Goal: Task Accomplishment & Management: Use online tool/utility

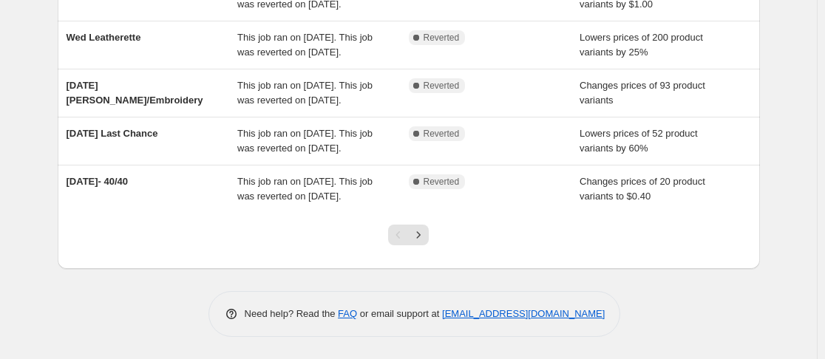
scroll to position [518, 0]
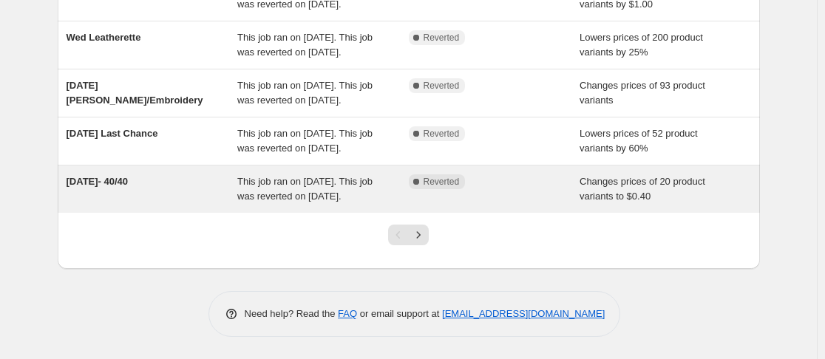
click at [235, 204] on div "[DATE]- 40/40" at bounding box center [153, 189] width 172 height 30
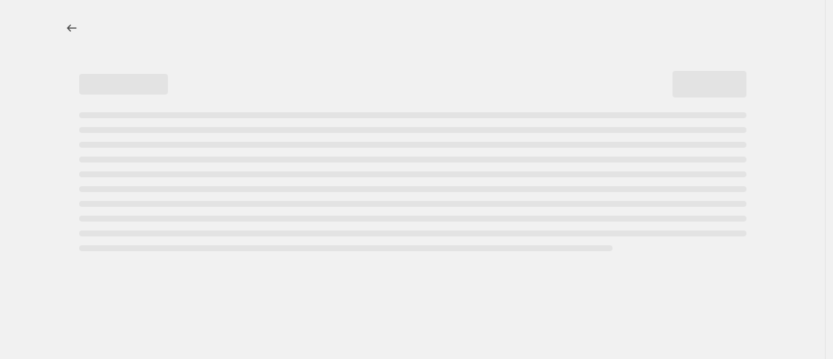
select select "no_change"
select select "not_equal"
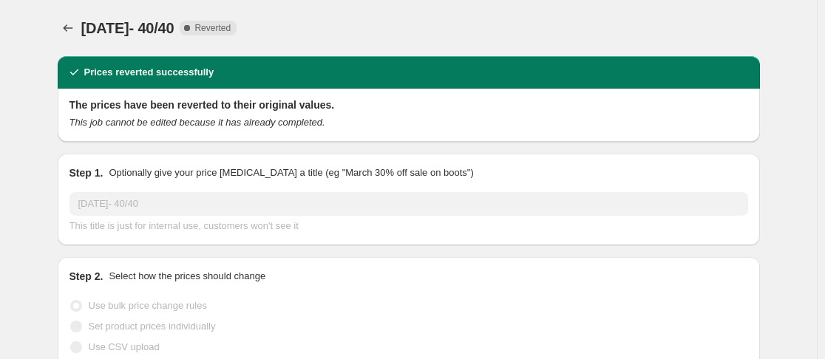
select select "collection"
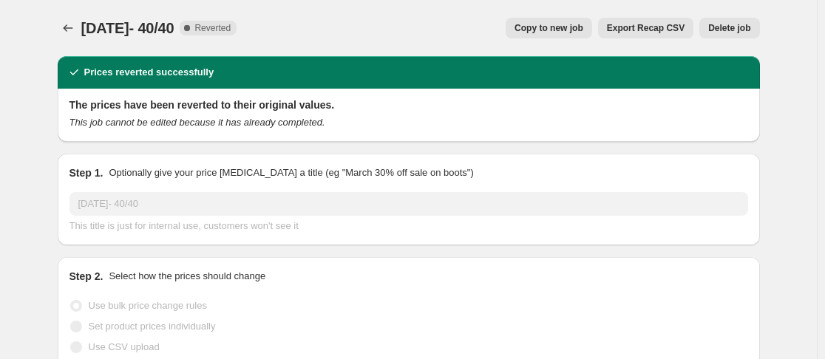
click at [567, 34] on button "Copy to new job" at bounding box center [549, 28] width 87 height 21
select select "no_change"
select select "collection"
select select "not_equal"
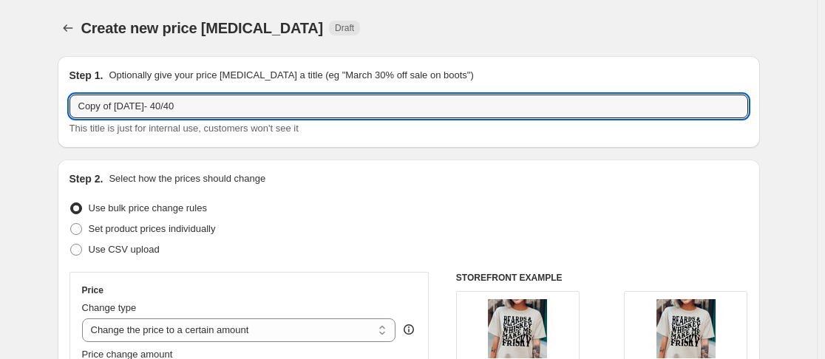
drag, startPoint x: 120, startPoint y: 104, endPoint x: 35, endPoint y: 112, distance: 85.4
click at [108, 107] on input "09/15/2025- 40/40" at bounding box center [409, 107] width 679 height 24
type input "09/22/2025- 40/40"
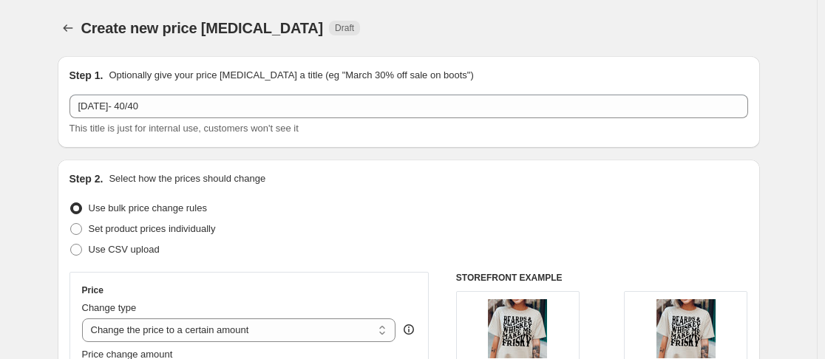
drag, startPoint x: 786, startPoint y: 153, endPoint x: 782, endPoint y: 166, distance: 13.3
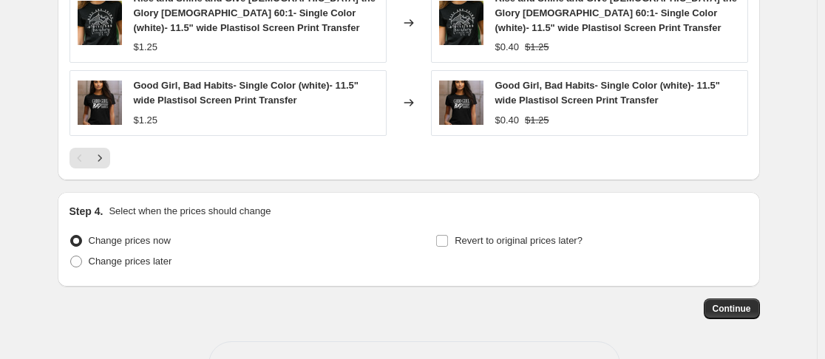
scroll to position [1233, 0]
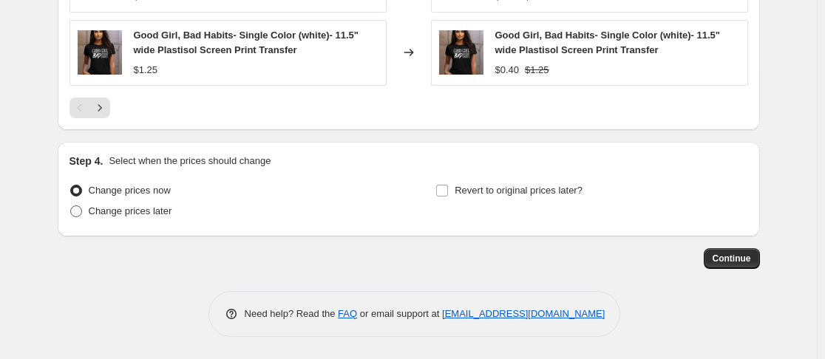
click at [77, 211] on span at bounding box center [76, 212] width 12 height 12
click at [71, 206] on input "Change prices later" at bounding box center [70, 206] width 1 height 1
radio input "true"
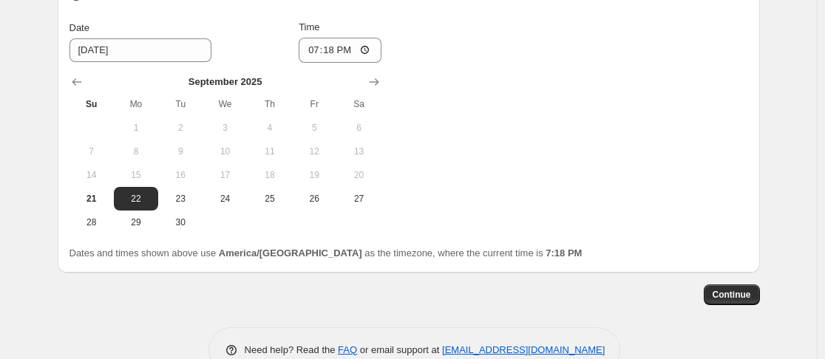
scroll to position [1455, 0]
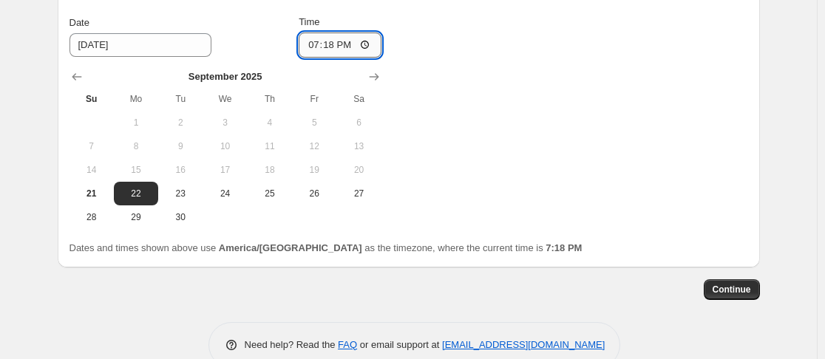
click at [305, 42] on input "19:18" at bounding box center [340, 45] width 83 height 25
type input "00:00"
click at [547, 88] on div "Change prices now Change prices later Date 9/22/2025 Time 00:00 September 2025 …" at bounding box center [409, 94] width 679 height 271
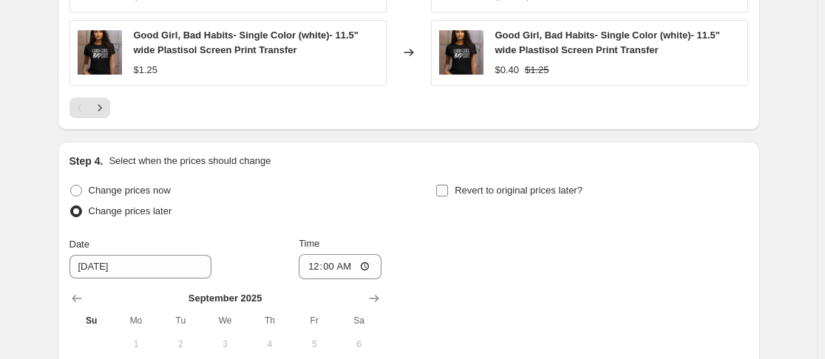
click at [448, 190] on input "Revert to original prices later?" at bounding box center [442, 191] width 12 height 12
checkbox input "true"
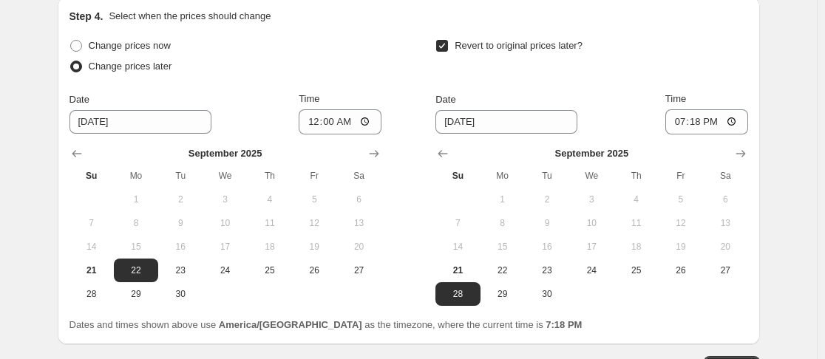
scroll to position [1381, 0]
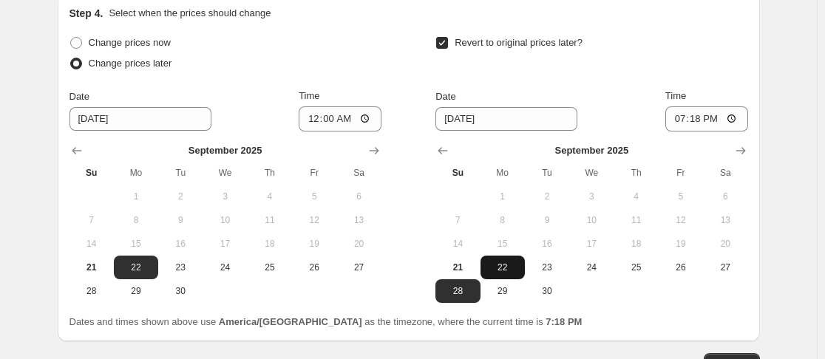
click at [515, 257] on button "22" at bounding box center [503, 268] width 44 height 24
type input "9/22/2025"
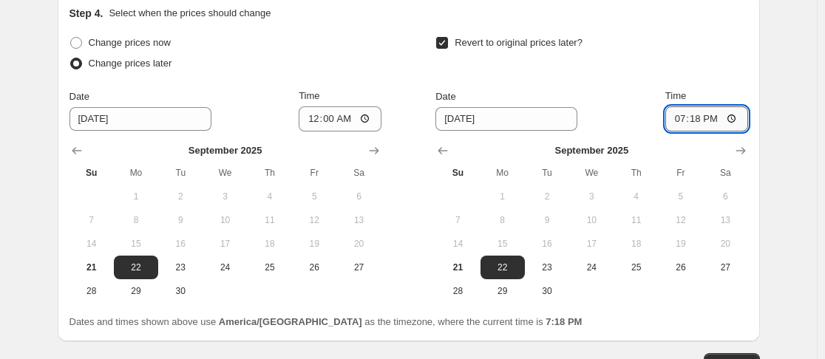
click at [676, 121] on input "19:18" at bounding box center [706, 118] width 83 height 25
type input "23:59"
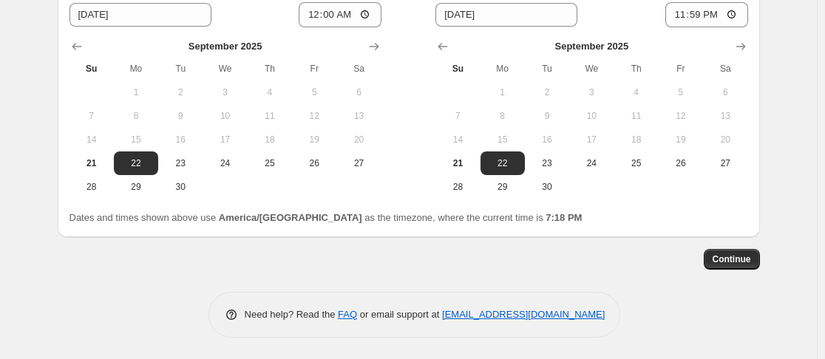
scroll to position [1486, 0]
click at [733, 249] on button "Continue" at bounding box center [732, 258] width 56 height 21
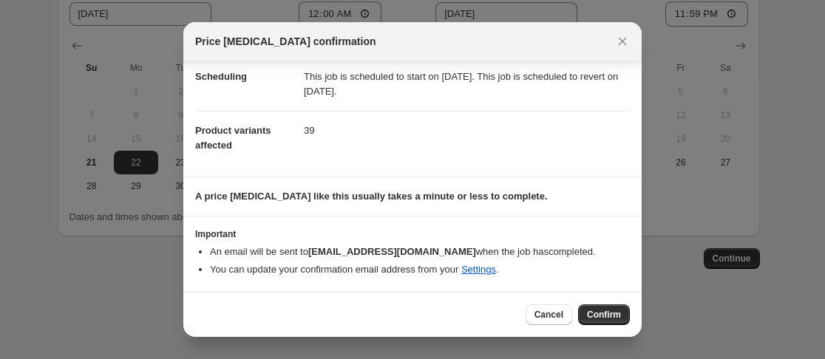
scroll to position [123, 0]
click at [591, 316] on span "Confirm" at bounding box center [604, 315] width 34 height 12
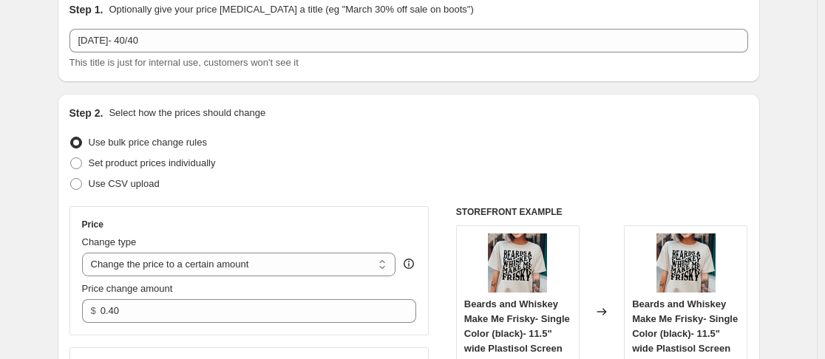
scroll to position [7, 0]
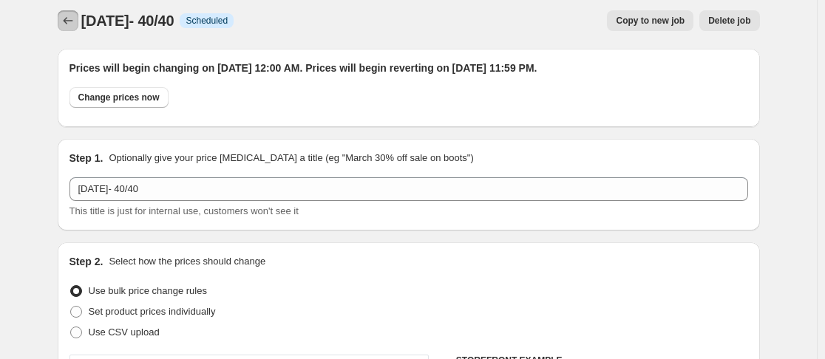
click at [72, 21] on icon "Price change jobs" at bounding box center [68, 20] width 15 height 15
